Goal: Check status: Check status

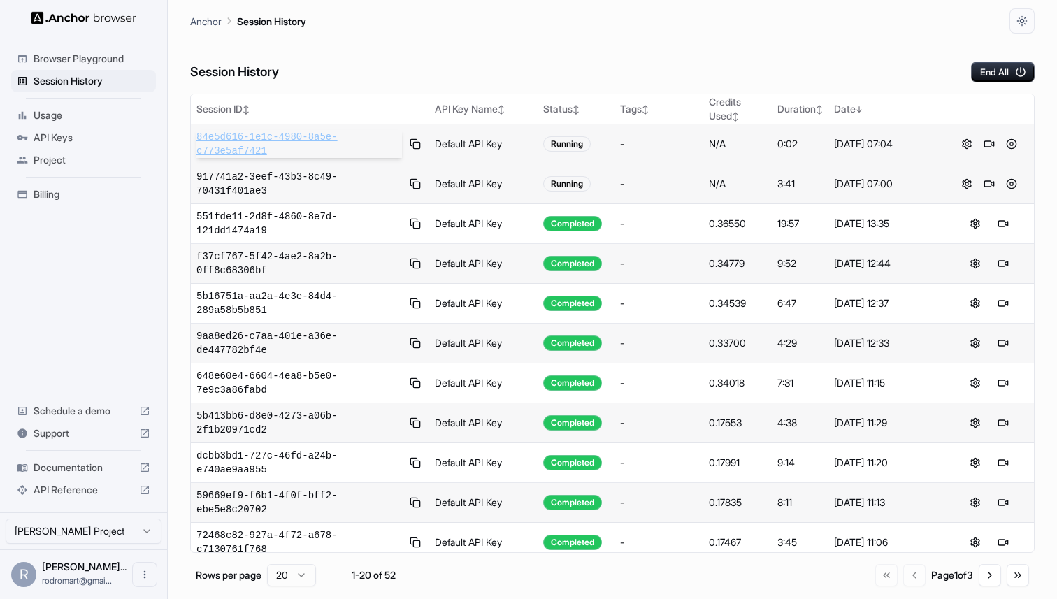
click at [231, 139] on span "84e5d616-1e1c-4980-8a5e-c773e5af7421" at bounding box center [300, 144] width 206 height 28
click at [1013, 186] on button at bounding box center [1012, 184] width 17 height 17
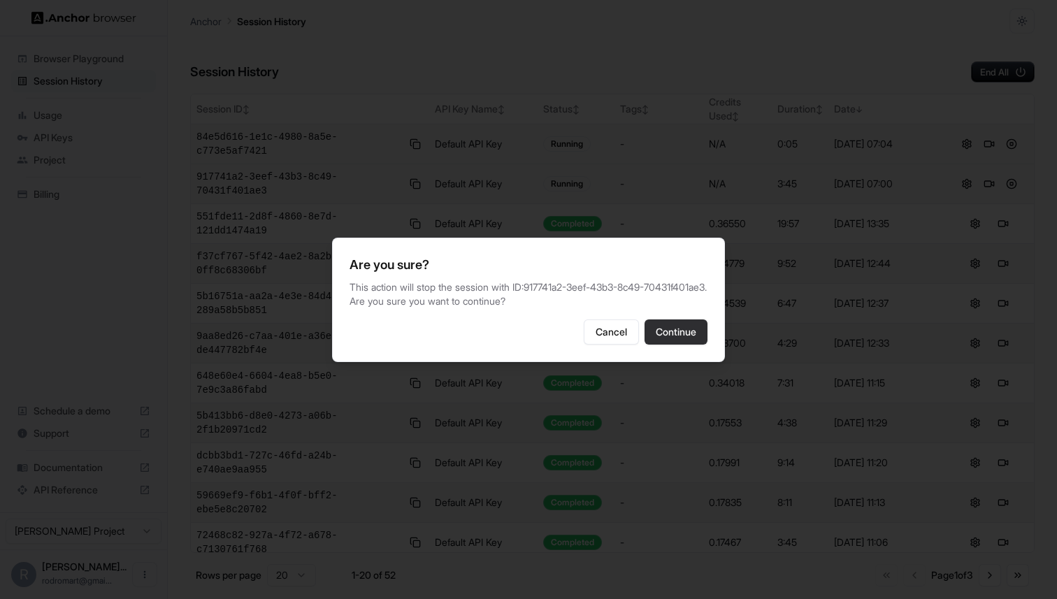
click at [697, 325] on button "Continue" at bounding box center [676, 332] width 63 height 25
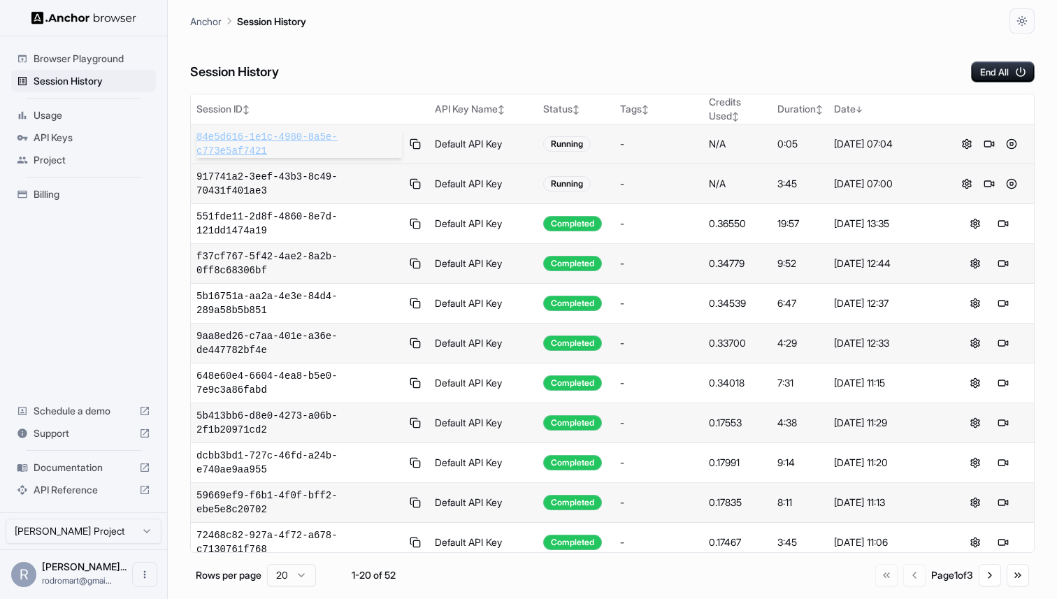
click at [251, 141] on span "84e5d616-1e1c-4980-8a5e-c773e5af7421" at bounding box center [300, 144] width 206 height 28
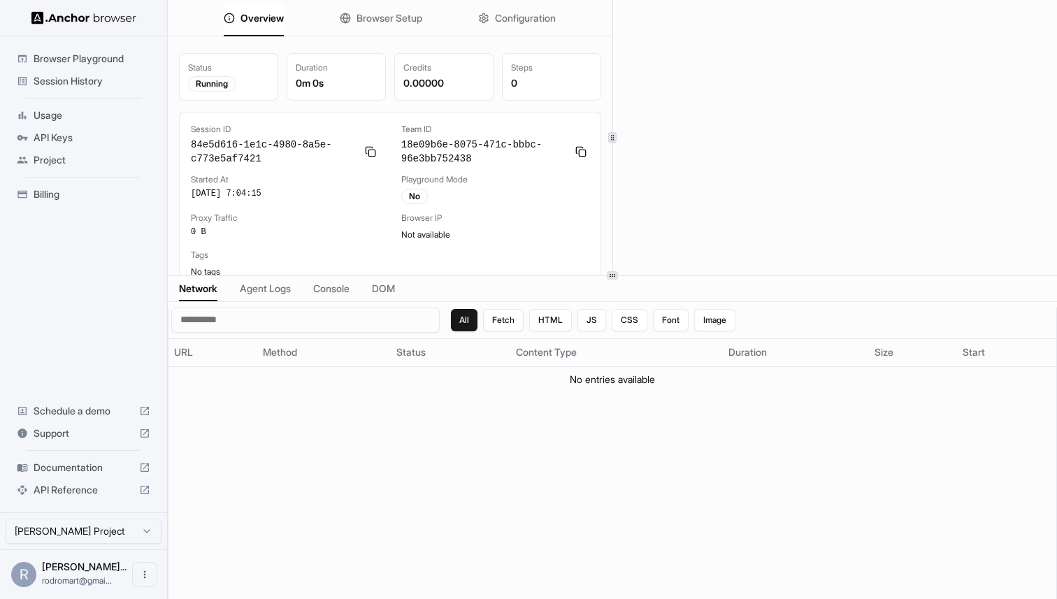
scroll to position [10, 0]
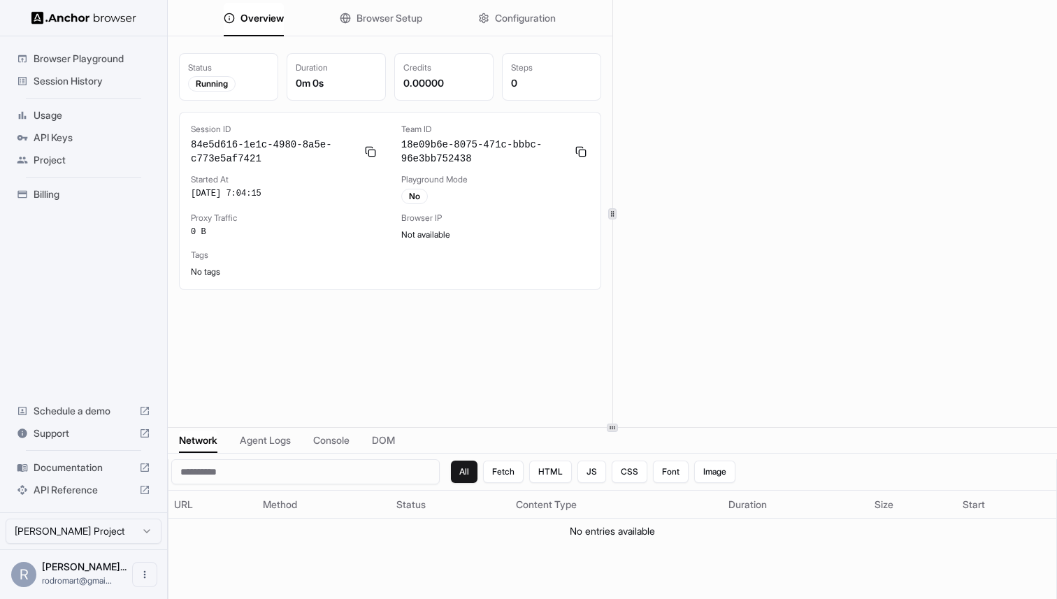
click at [604, 428] on div at bounding box center [613, 427] width 890 height 1
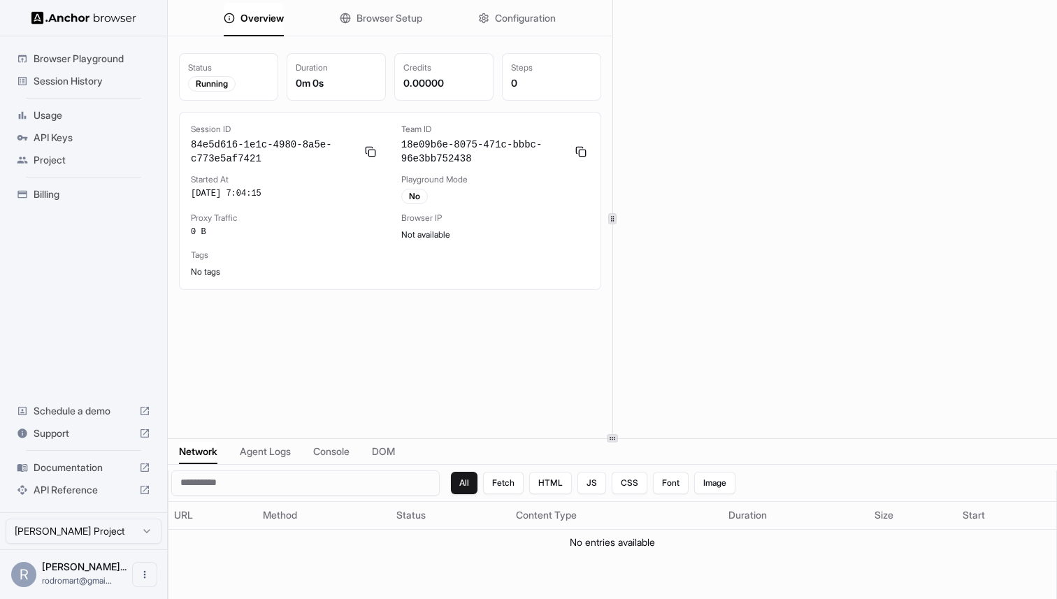
click at [386, 15] on span "Browser Setup" at bounding box center [390, 18] width 66 height 14
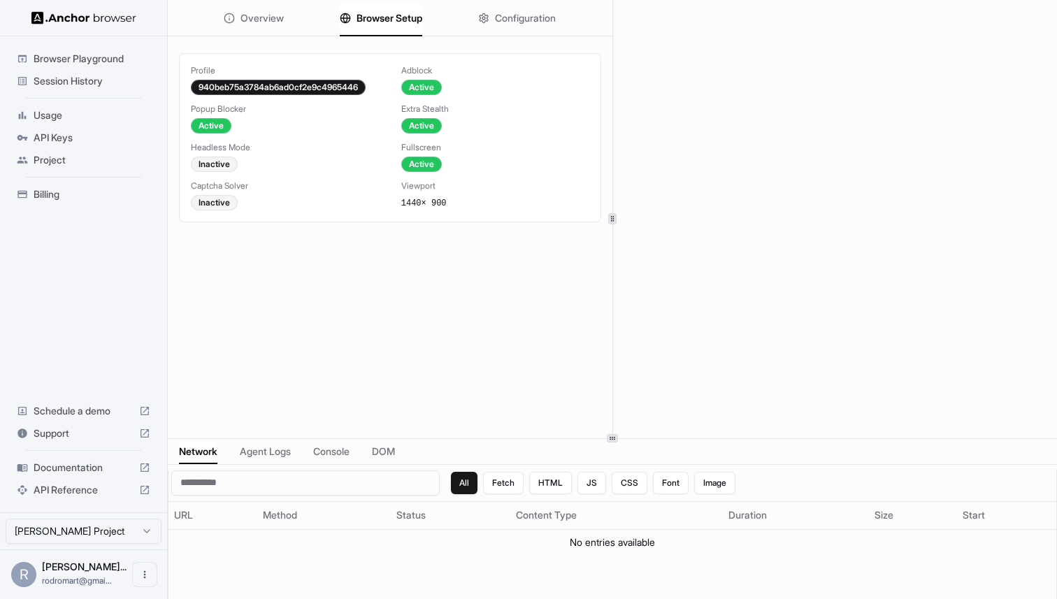
click at [490, 23] on button "Configuration" at bounding box center [517, 18] width 78 height 31
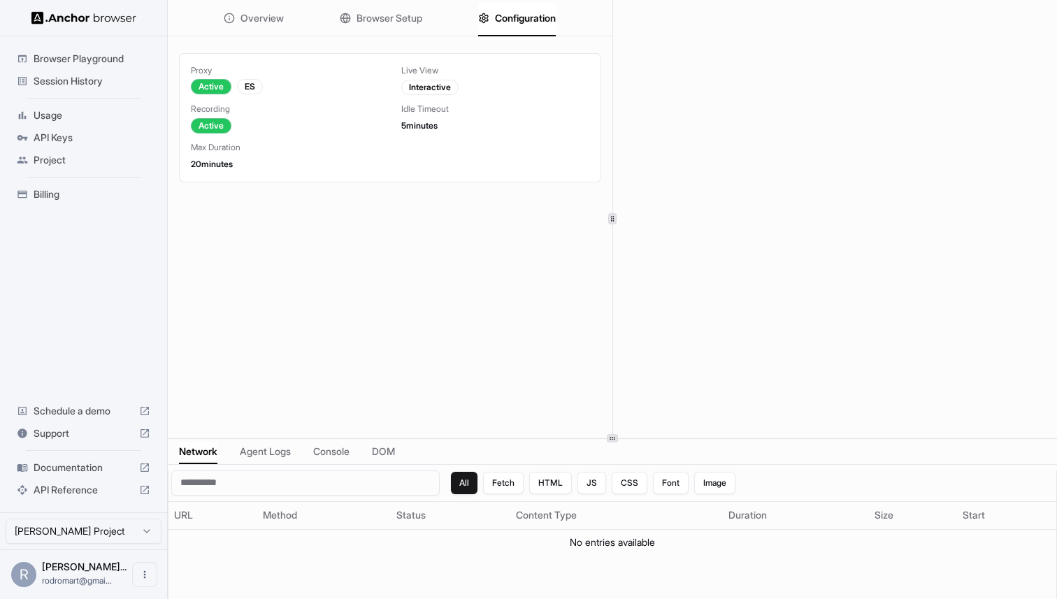
click at [329, 455] on span "Console" at bounding box center [331, 452] width 36 height 14
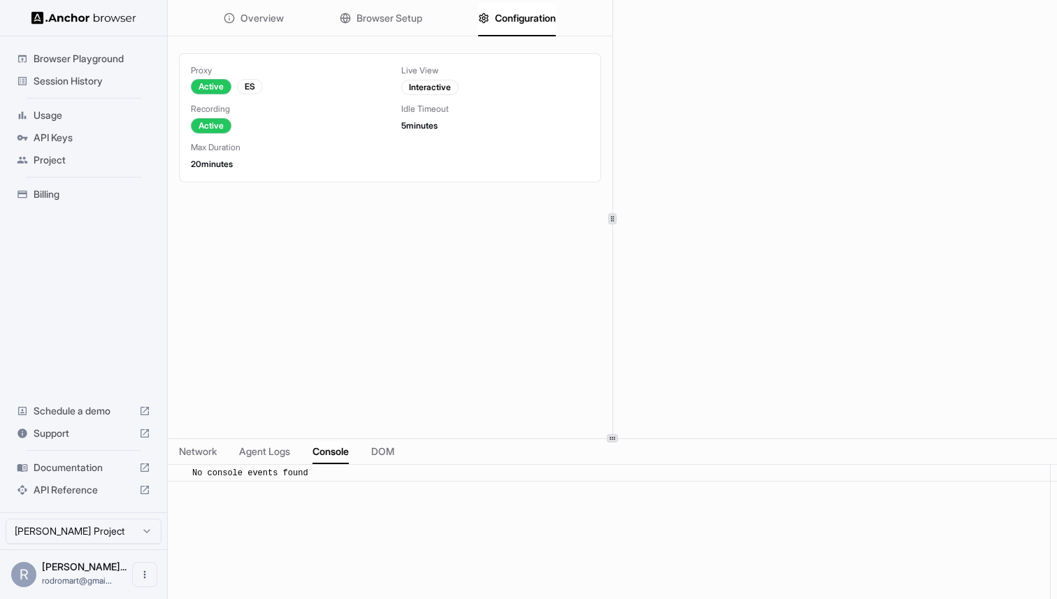
click at [390, 452] on span "DOM" at bounding box center [382, 452] width 23 height 14
click at [274, 455] on span "Agent Logs" at bounding box center [264, 452] width 51 height 14
click at [196, 448] on span "Network" at bounding box center [198, 452] width 38 height 14
